Goal: Answer question/provide support: Share knowledge or assist other users

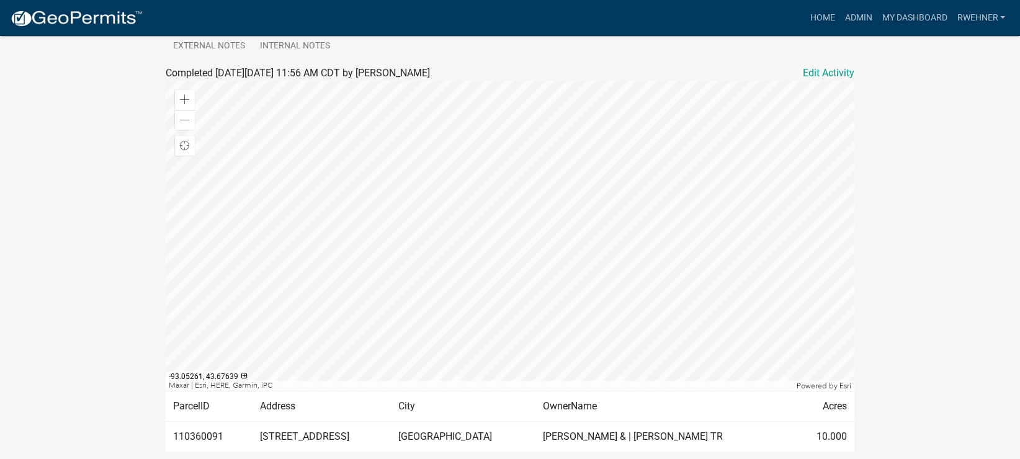
scroll to position [312, 0]
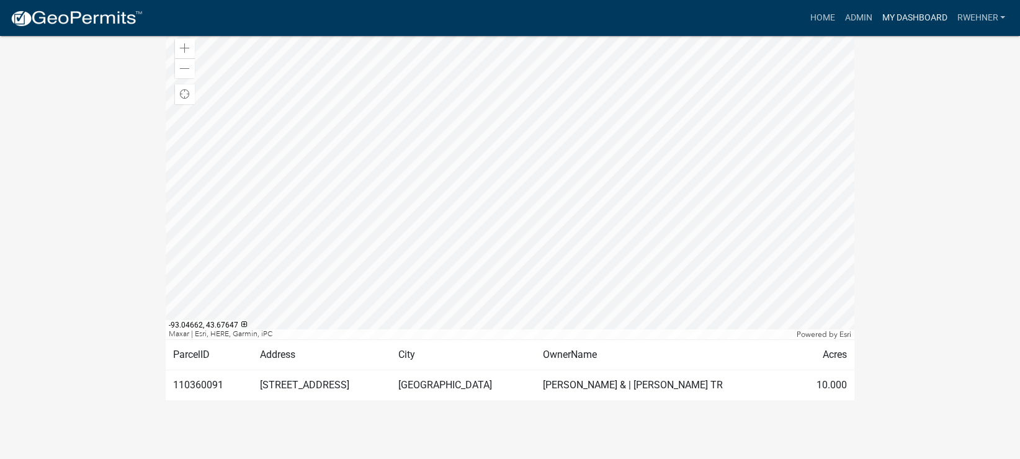
click at [888, 19] on link "My Dashboard" at bounding box center [914, 18] width 75 height 24
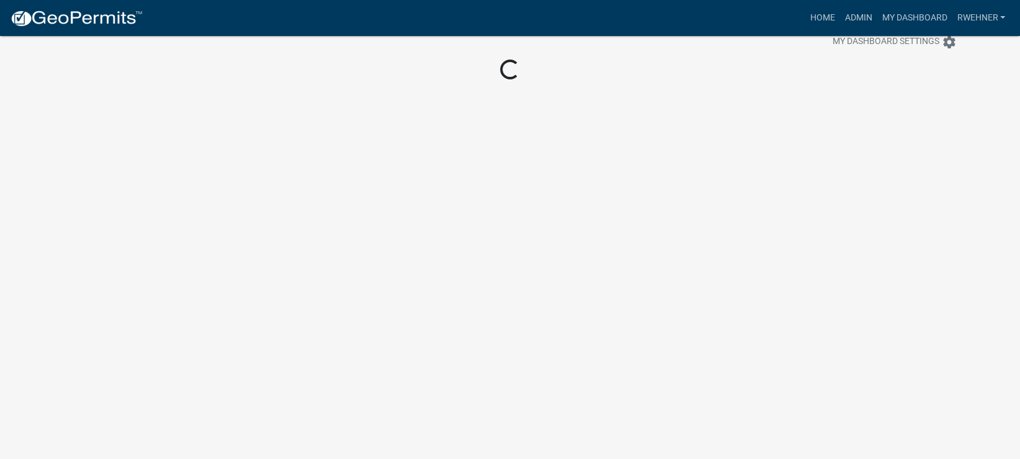
scroll to position [36, 0]
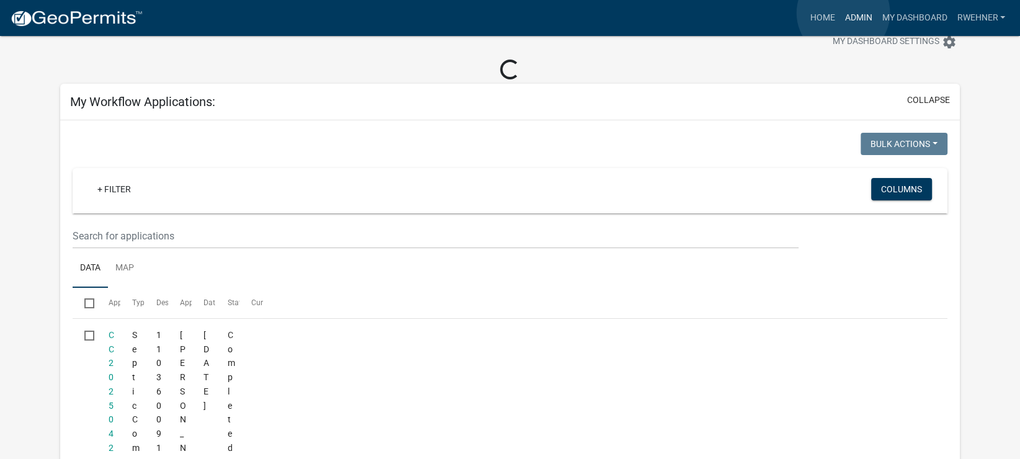
click at [843, 13] on link "Admin" at bounding box center [858, 18] width 37 height 24
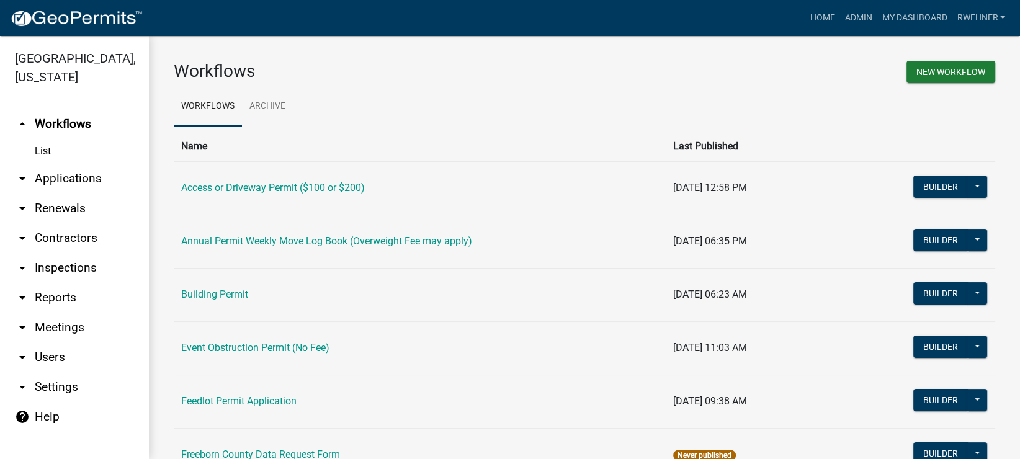
click at [71, 170] on link "arrow_drop_down Applications" at bounding box center [74, 179] width 149 height 30
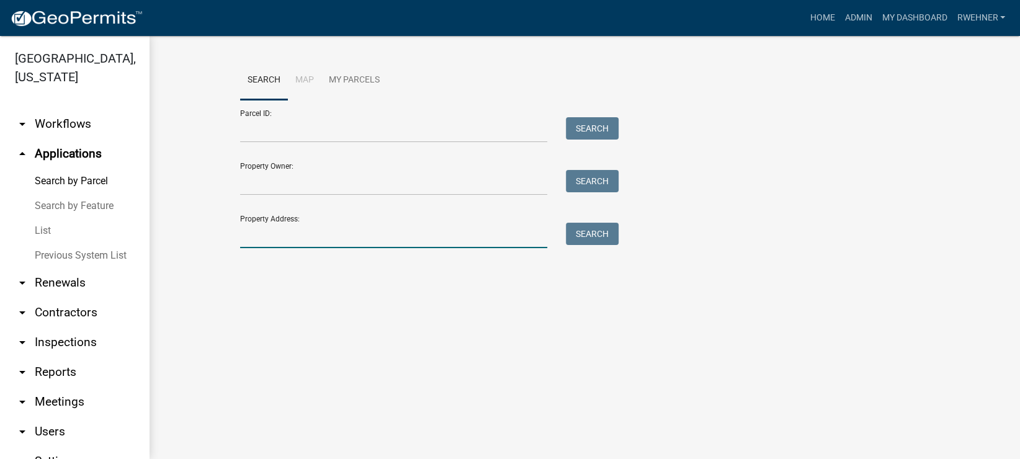
click at [287, 240] on input "Property Address:" at bounding box center [393, 235] width 307 height 25
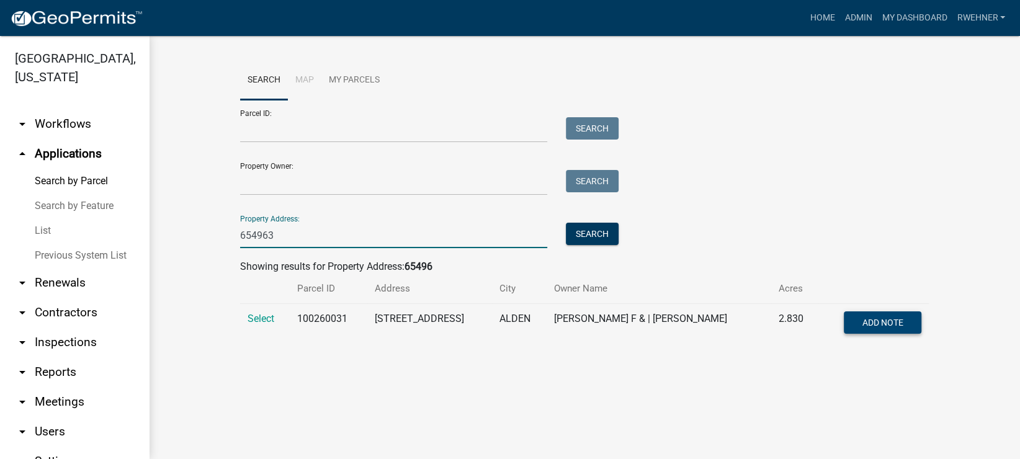
type input "654963"
click at [879, 325] on span "Add Note" at bounding box center [882, 323] width 41 height 10
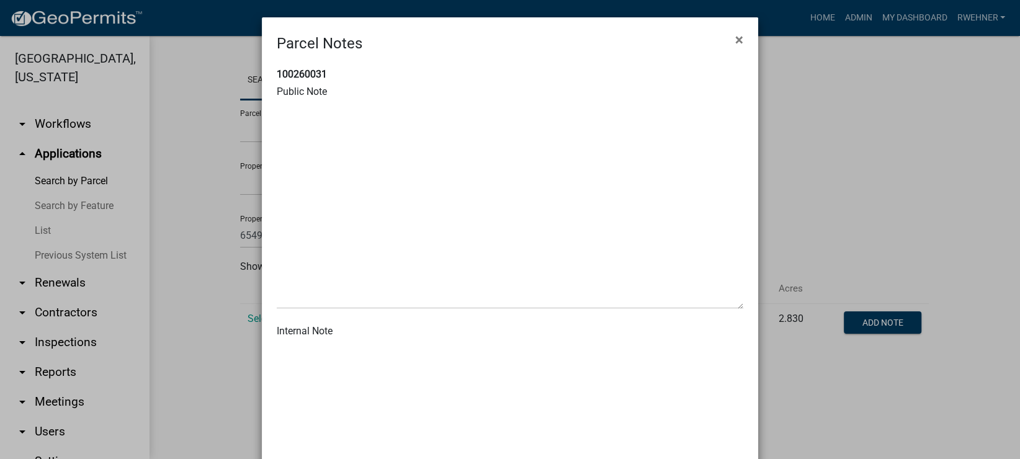
scroll to position [70, 0]
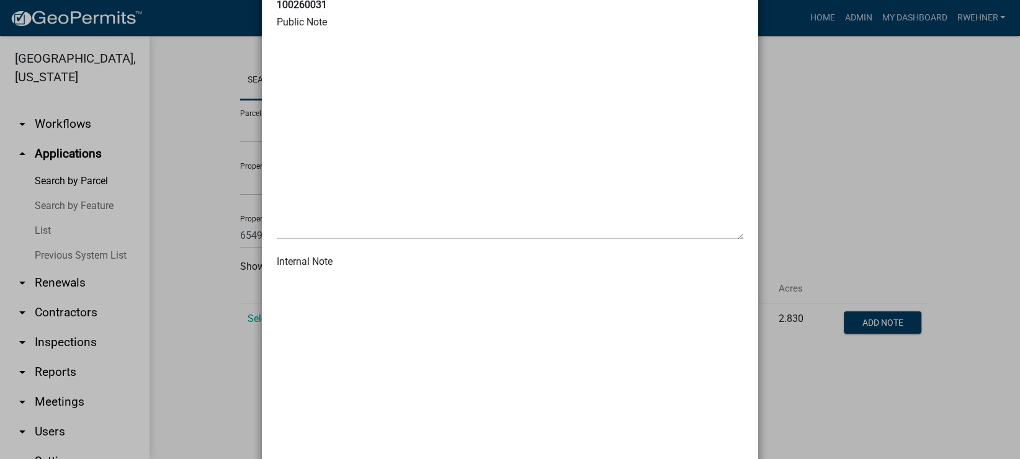
click at [399, 335] on textarea at bounding box center [510, 375] width 467 height 207
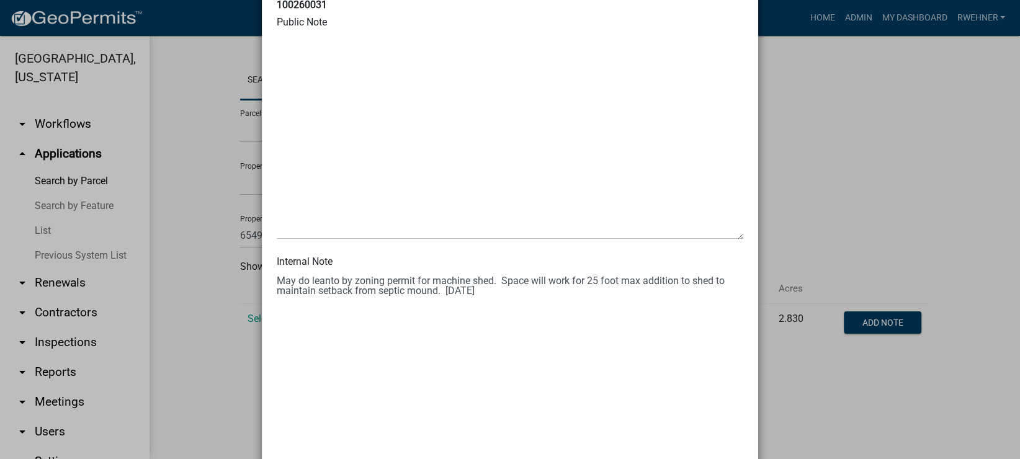
click at [501, 282] on textarea at bounding box center [510, 375] width 467 height 207
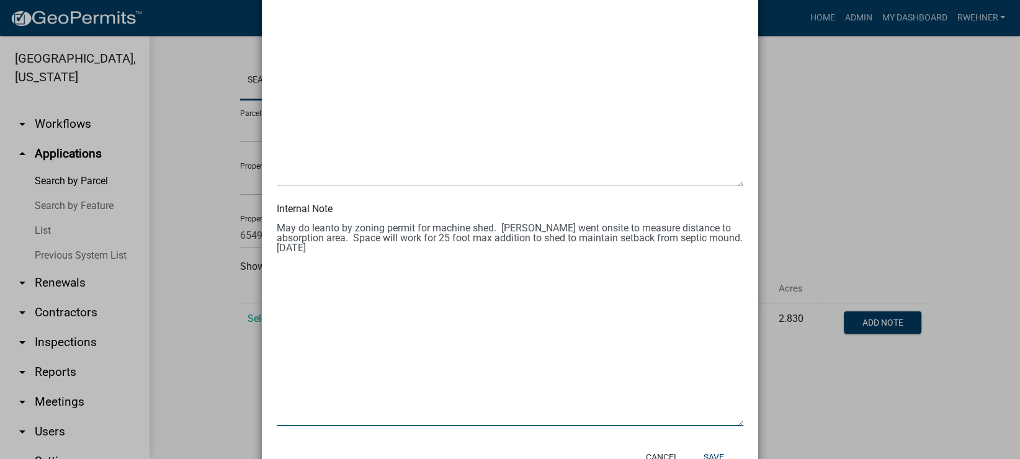
scroll to position [168, 0]
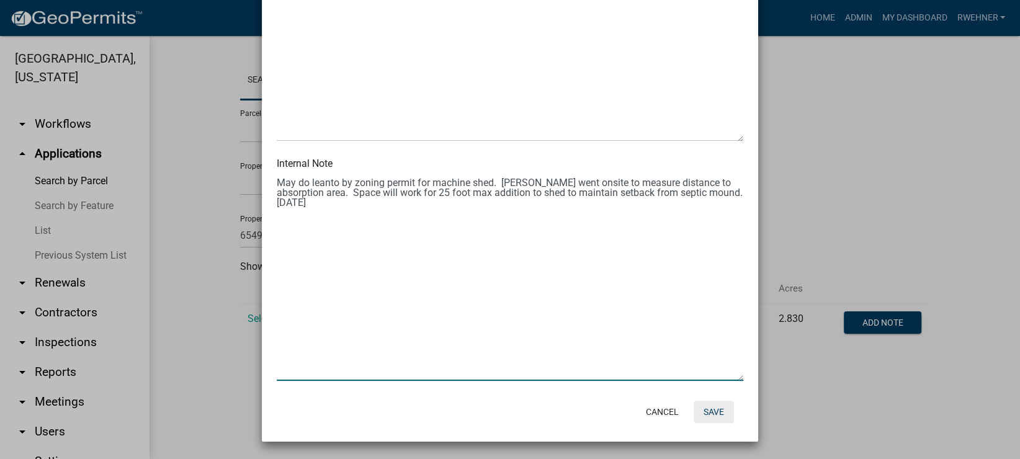
type textarea "May do leanto by zoning permit for machine shed. [PERSON_NAME] went onsite to m…"
click at [705, 412] on button "Save" at bounding box center [714, 412] width 40 height 22
